Goal: Task Accomplishment & Management: Use online tool/utility

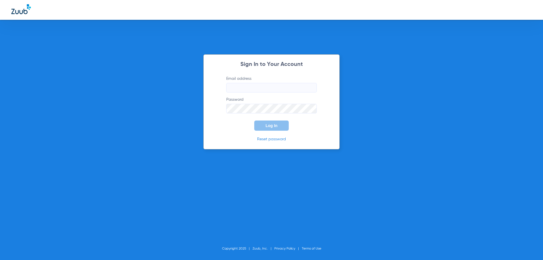
type input "[EMAIL_ADDRESS][DOMAIN_NAME]"
click at [275, 85] on input "[EMAIL_ADDRESS][DOMAIN_NAME]" at bounding box center [271, 88] width 90 height 10
click at [273, 125] on span "Log In" at bounding box center [271, 125] width 12 height 5
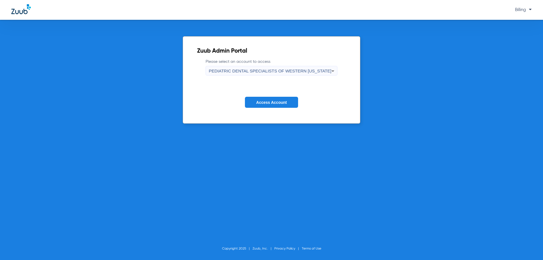
click at [242, 74] on div "PEDIATRIC DENTAL SPECIALISTS OF WESTERN [US_STATE]" at bounding box center [270, 71] width 122 height 10
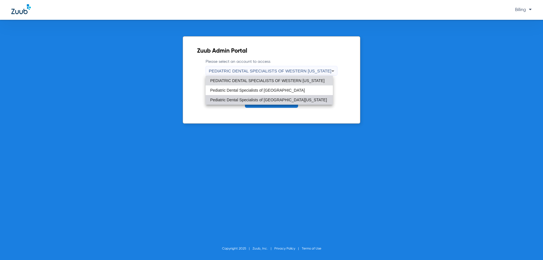
click at [248, 101] on span "Pediatric Dental Specialists of [GEOGRAPHIC_DATA][US_STATE]" at bounding box center [268, 100] width 117 height 4
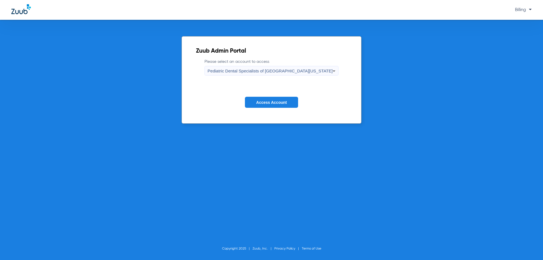
click at [248, 101] on button "Access Account" at bounding box center [271, 102] width 53 height 11
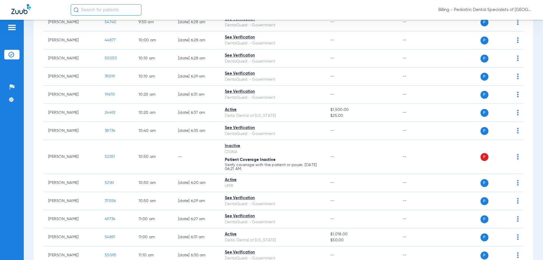
scroll to position [509, 0]
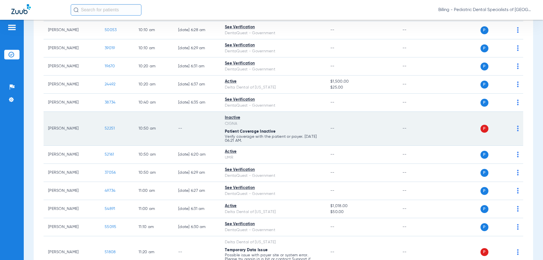
click at [170, 121] on td "10:50 AM" at bounding box center [154, 129] width 40 height 34
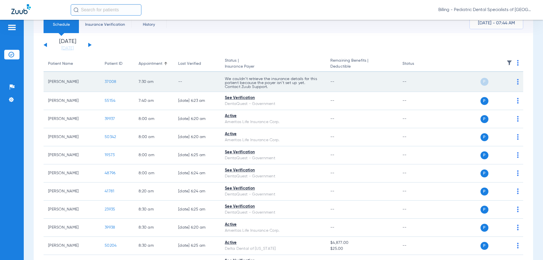
scroll to position [57, 0]
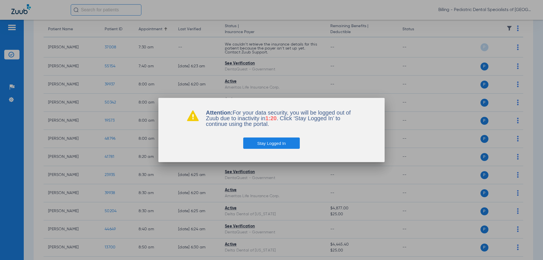
click at [282, 144] on button "Stay Logged In" at bounding box center [271, 142] width 57 height 11
click at [264, 146] on button "Stay Logged In" at bounding box center [271, 142] width 57 height 11
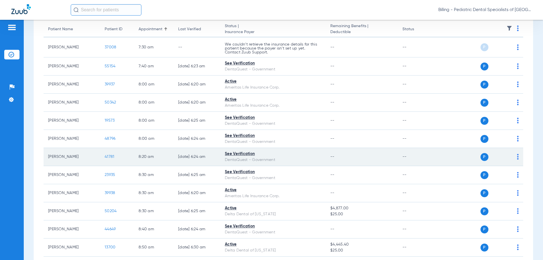
scroll to position [0, 0]
